Goal: Task Accomplishment & Management: Manage account settings

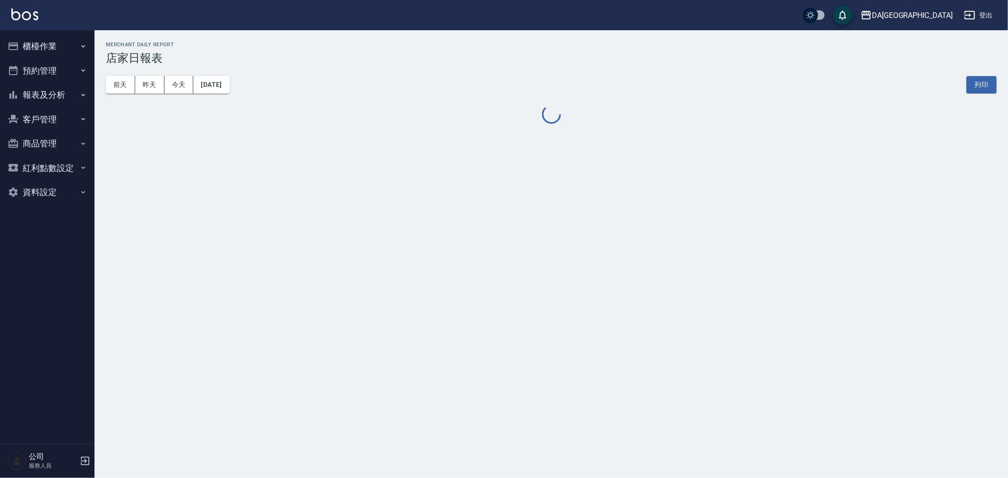
click at [33, 19] on img at bounding box center [24, 15] width 27 height 12
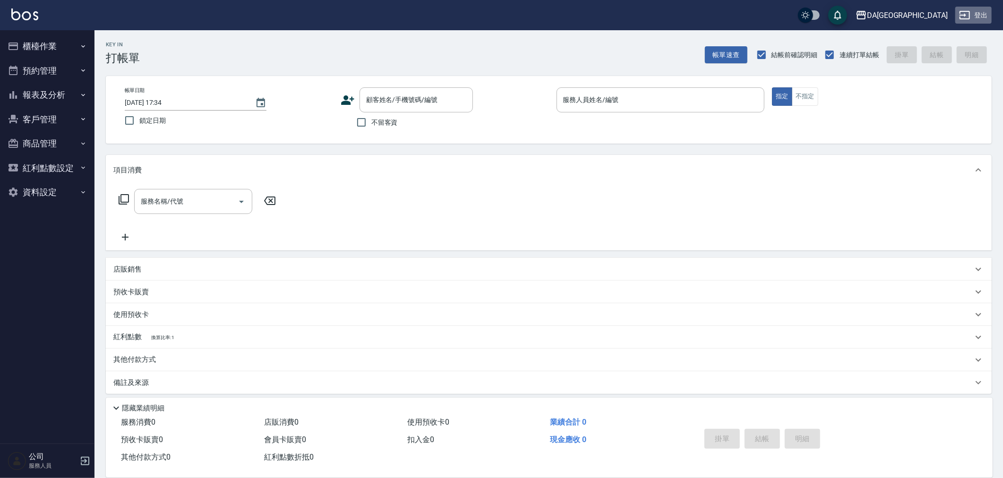
click at [980, 12] on button "登出" at bounding box center [974, 15] width 36 height 17
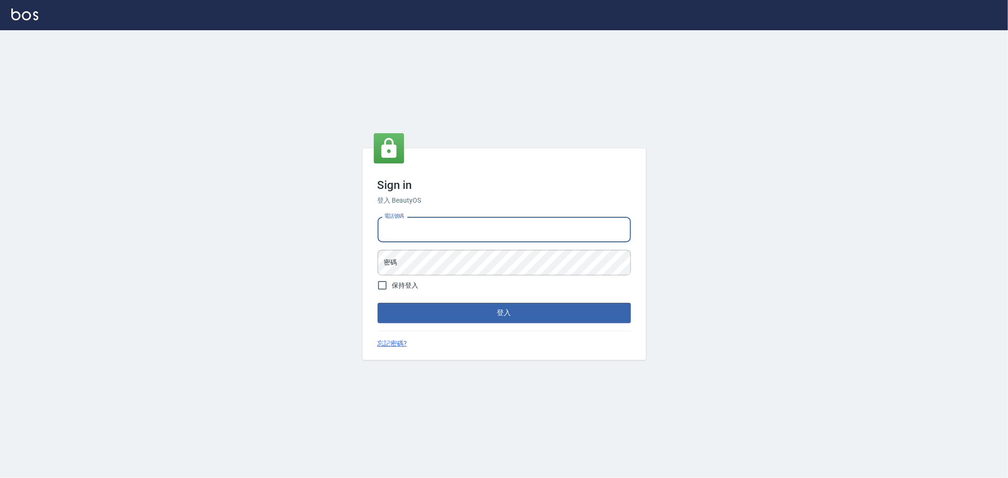
type input "0938635556"
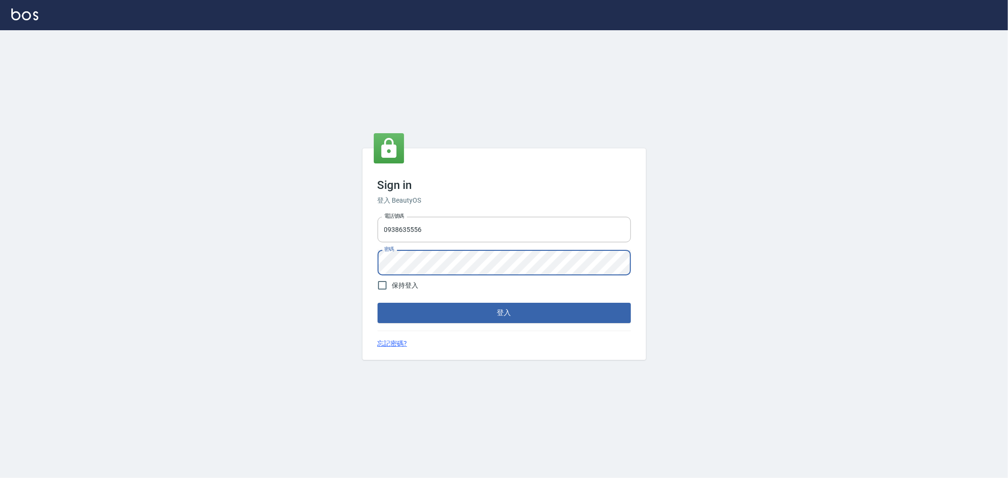
click at [378, 303] on button "登入" at bounding box center [504, 313] width 253 height 20
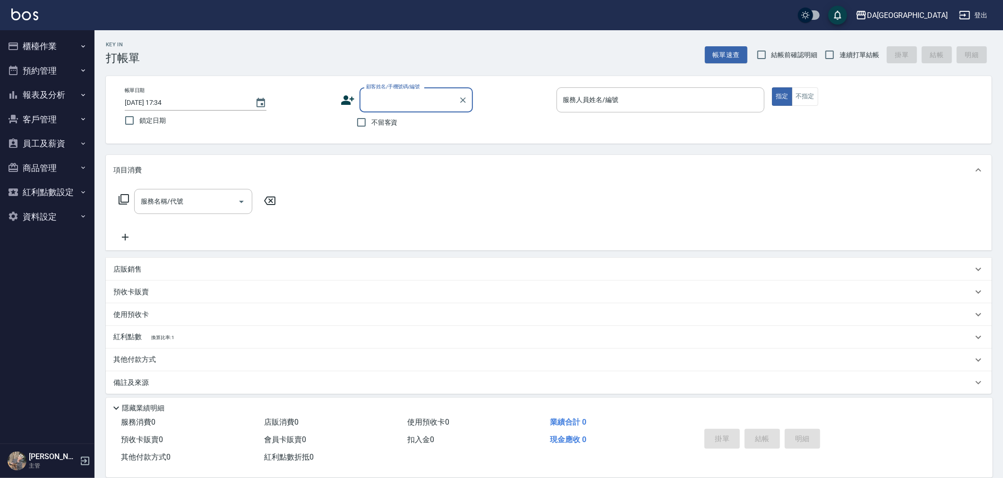
click at [77, 221] on button "資料設定" at bounding box center [47, 217] width 87 height 25
click at [69, 235] on link "服務項目設定" at bounding box center [47, 244] width 87 height 22
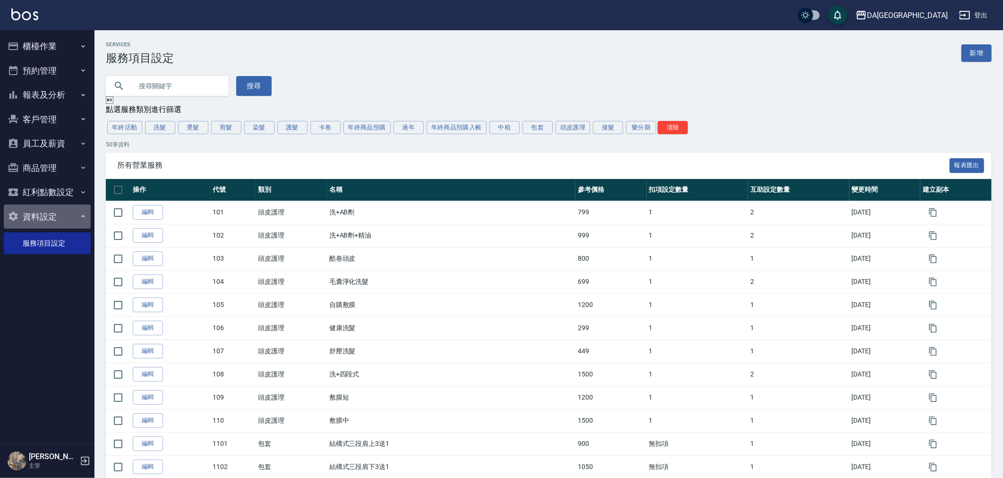
click at [54, 215] on button "資料設定" at bounding box center [47, 217] width 87 height 25
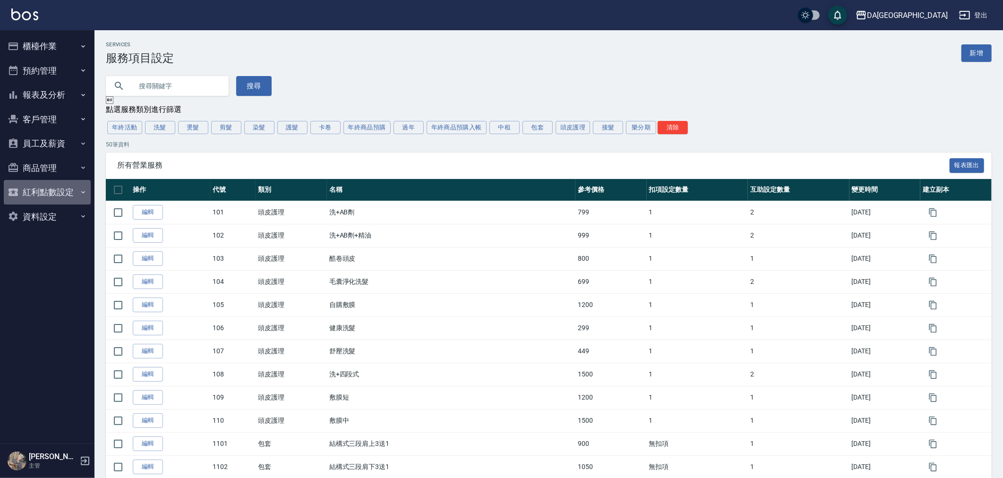
click at [55, 194] on button "紅利點數設定" at bounding box center [47, 192] width 87 height 25
click at [50, 216] on link "紅利點數紀錄" at bounding box center [47, 219] width 87 height 22
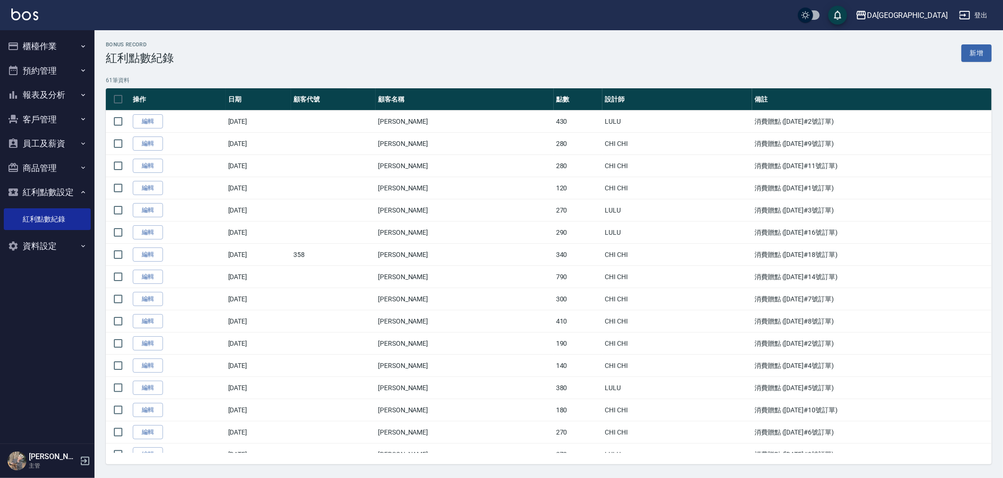
click at [35, 453] on h5 "[PERSON_NAME]" at bounding box center [53, 456] width 48 height 9
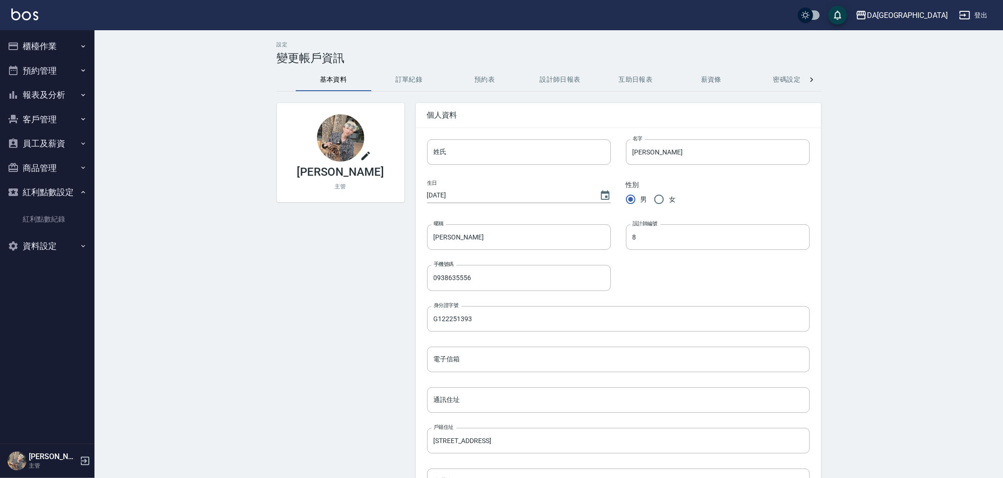
click at [483, 82] on button "預約表" at bounding box center [485, 80] width 76 height 23
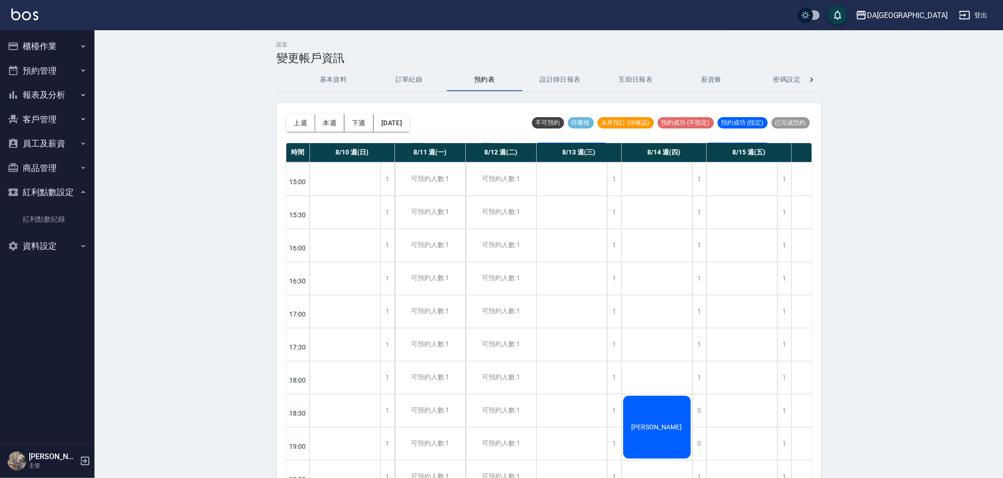
scroll to position [41, 0]
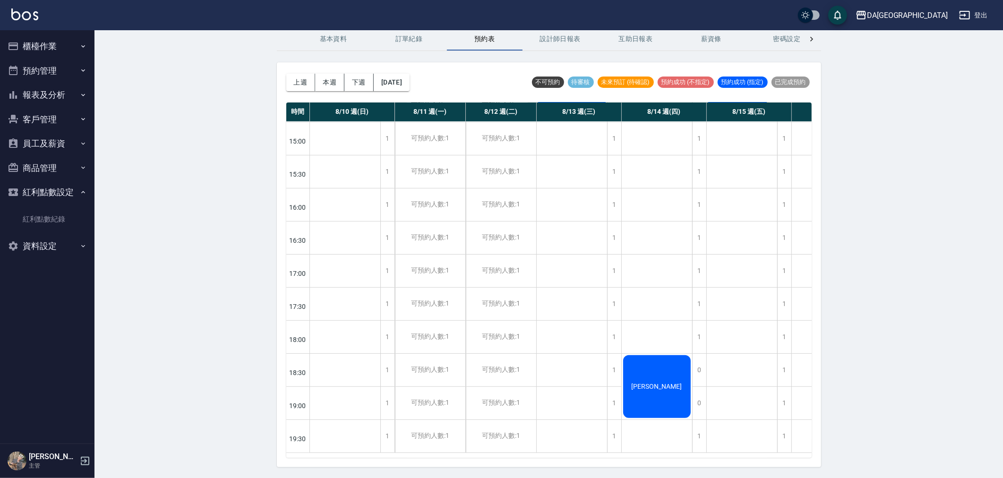
drag, startPoint x: 640, startPoint y: 448, endPoint x: 666, endPoint y: 446, distance: 26.5
click at [666, 446] on div "時間 8/10 週(日) 8/11 週(一) 8/12 週(二) 8/13 週(三) 8/14 週(四) 8/15 週(五) 8/16 週(六) 11:00 …" at bounding box center [549, 280] width 526 height 355
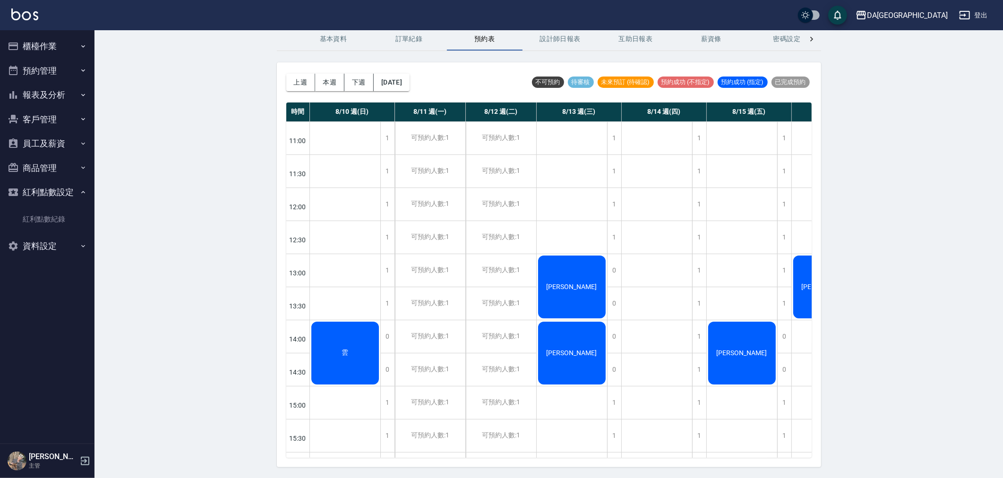
click at [567, 405] on div "[PERSON_NAME] [PERSON_NAME]" at bounding box center [572, 418] width 71 height 595
click at [554, 437] on div "[PERSON_NAME] [PERSON_NAME]" at bounding box center [572, 418] width 71 height 595
click at [503, 441] on div "可預約人數:1" at bounding box center [501, 436] width 70 height 33
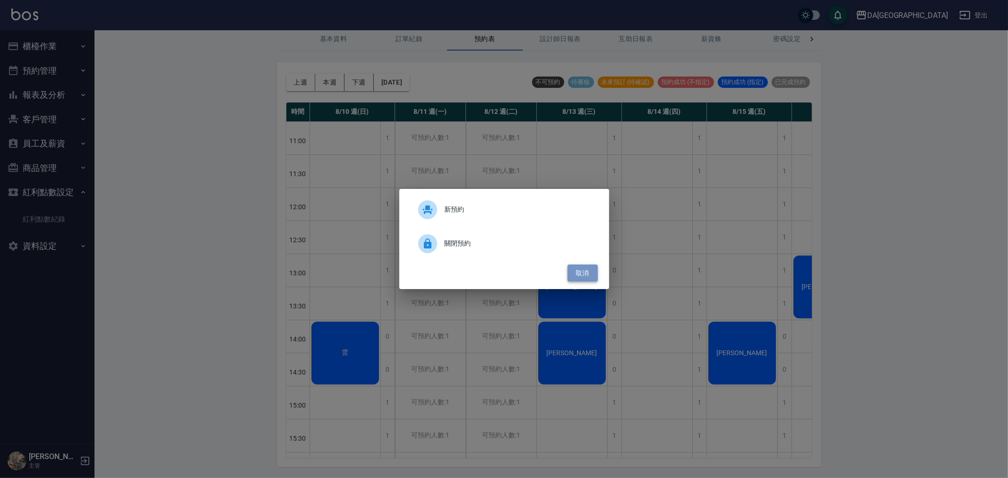
click at [578, 270] on button "取消" at bounding box center [583, 273] width 30 height 17
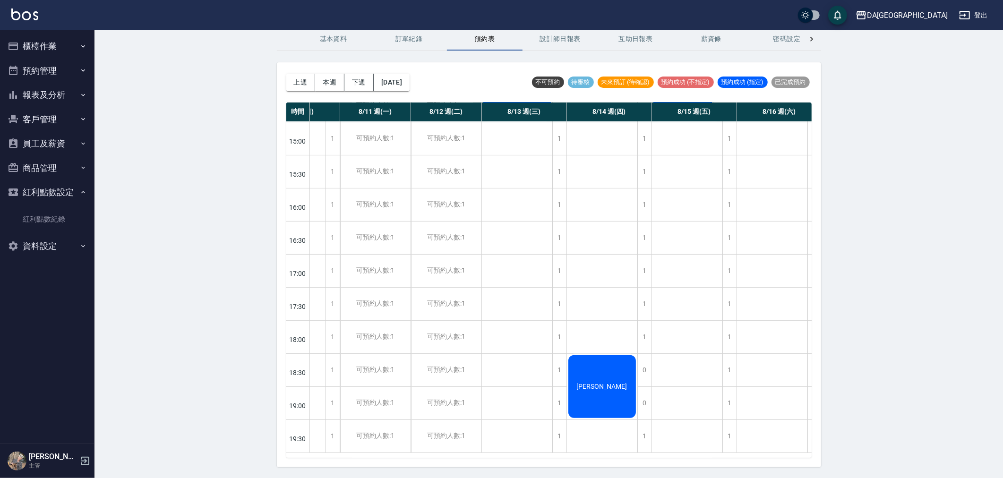
scroll to position [272, 69]
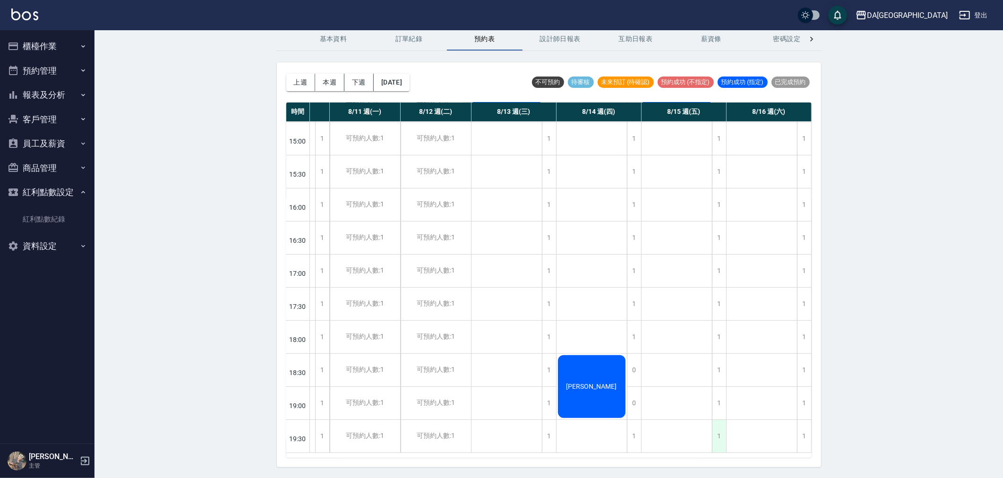
click at [715, 427] on div "1" at bounding box center [719, 436] width 14 height 33
click at [714, 399] on div "1" at bounding box center [719, 403] width 14 height 33
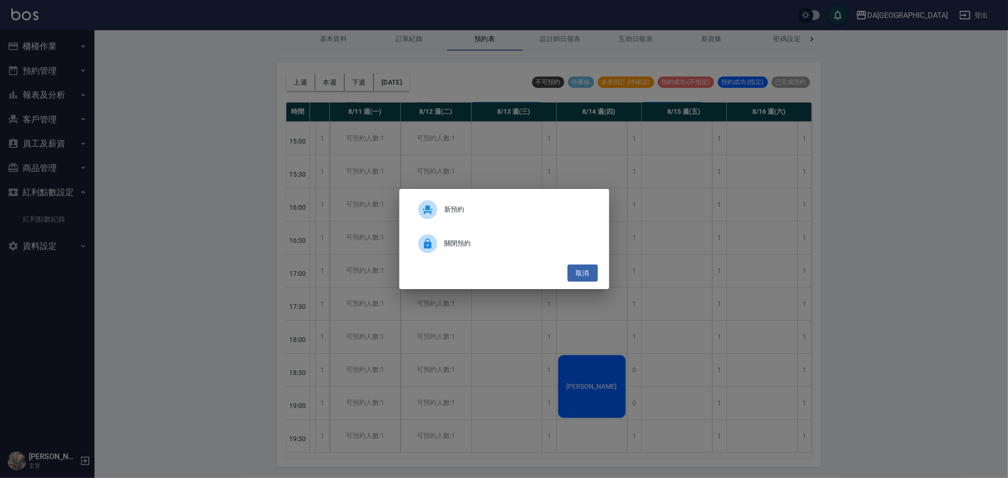
click at [442, 241] on div at bounding box center [431, 243] width 26 height 19
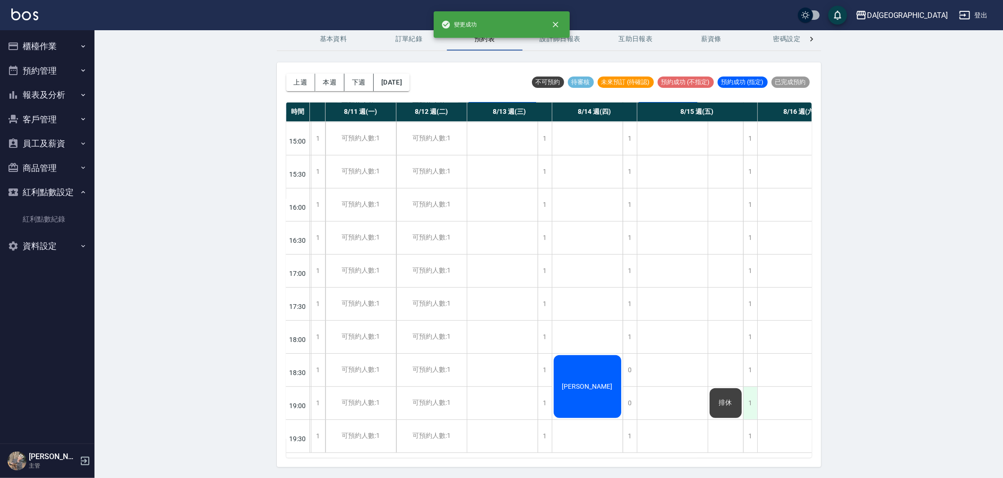
click at [750, 396] on div "1" at bounding box center [750, 403] width 14 height 33
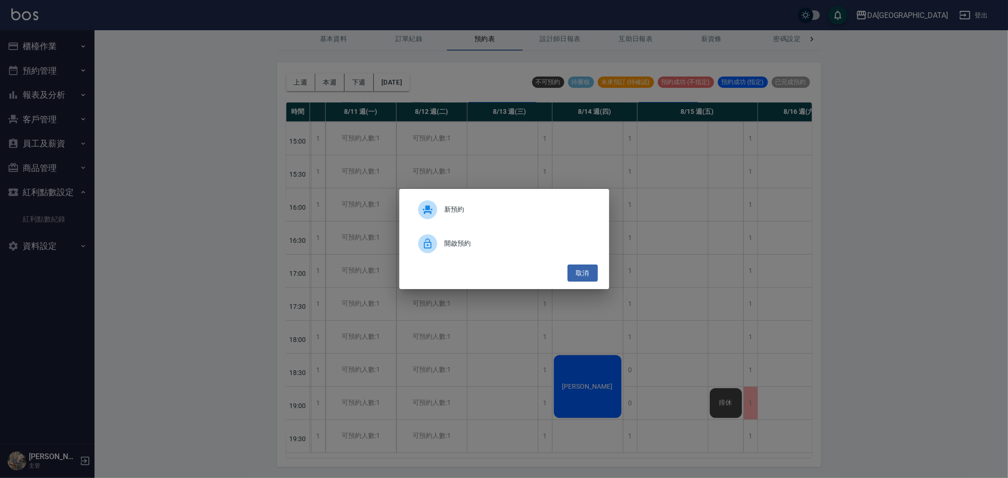
click at [462, 243] on span "開啟預約" at bounding box center [518, 244] width 146 height 10
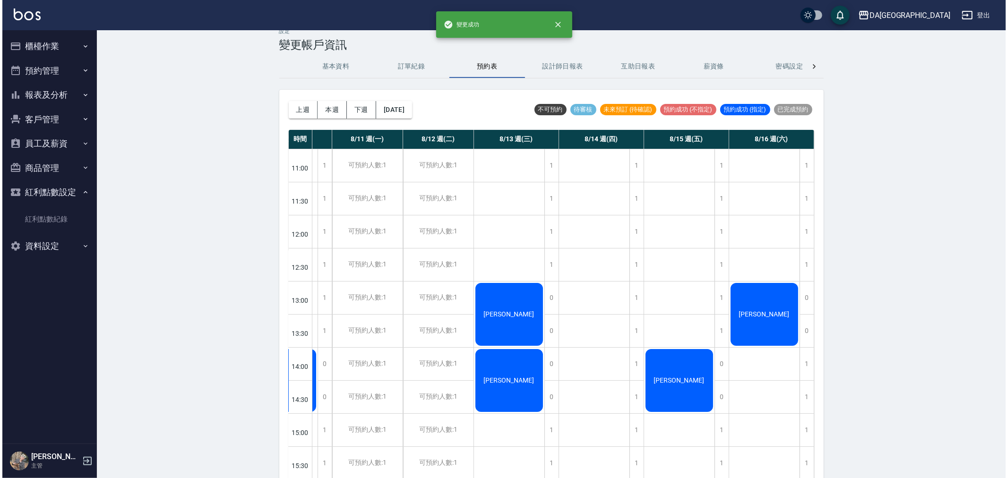
scroll to position [0, 0]
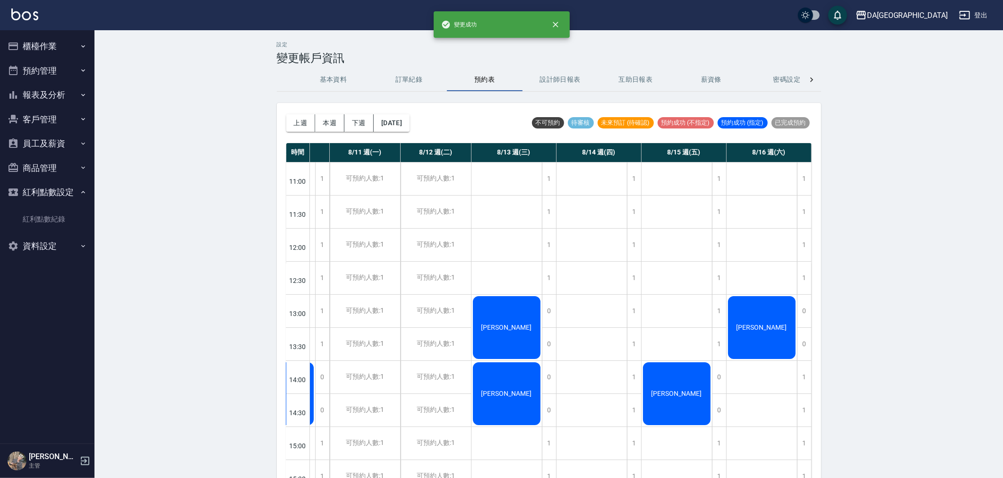
click at [975, 16] on button "登出" at bounding box center [974, 15] width 36 height 17
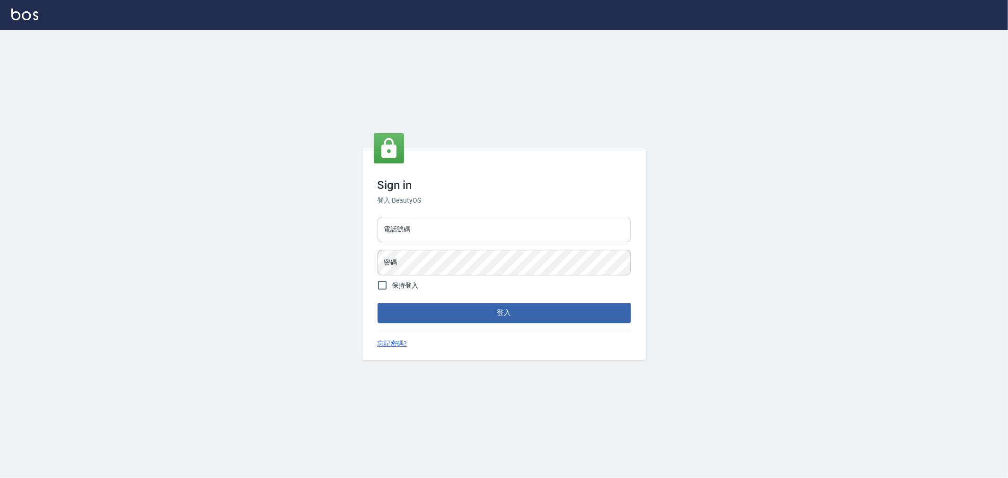
click at [428, 226] on input "電話號碼" at bounding box center [504, 230] width 253 height 26
type input "0222886821"
click at [386, 284] on input "保持登入" at bounding box center [382, 286] width 20 height 20
checkbox input "true"
click at [509, 308] on button "登入" at bounding box center [504, 313] width 253 height 20
